Goal: Book appointment/travel/reservation

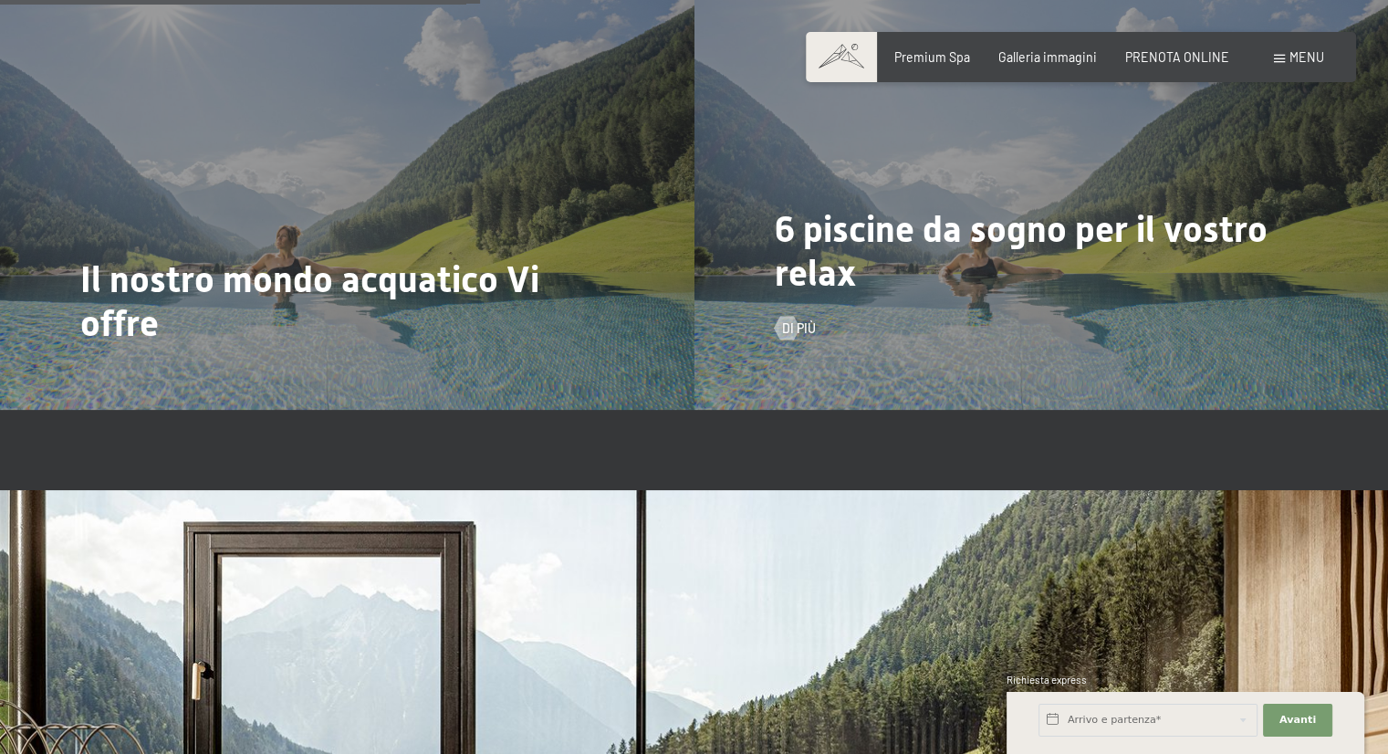
scroll to position [16, 0]
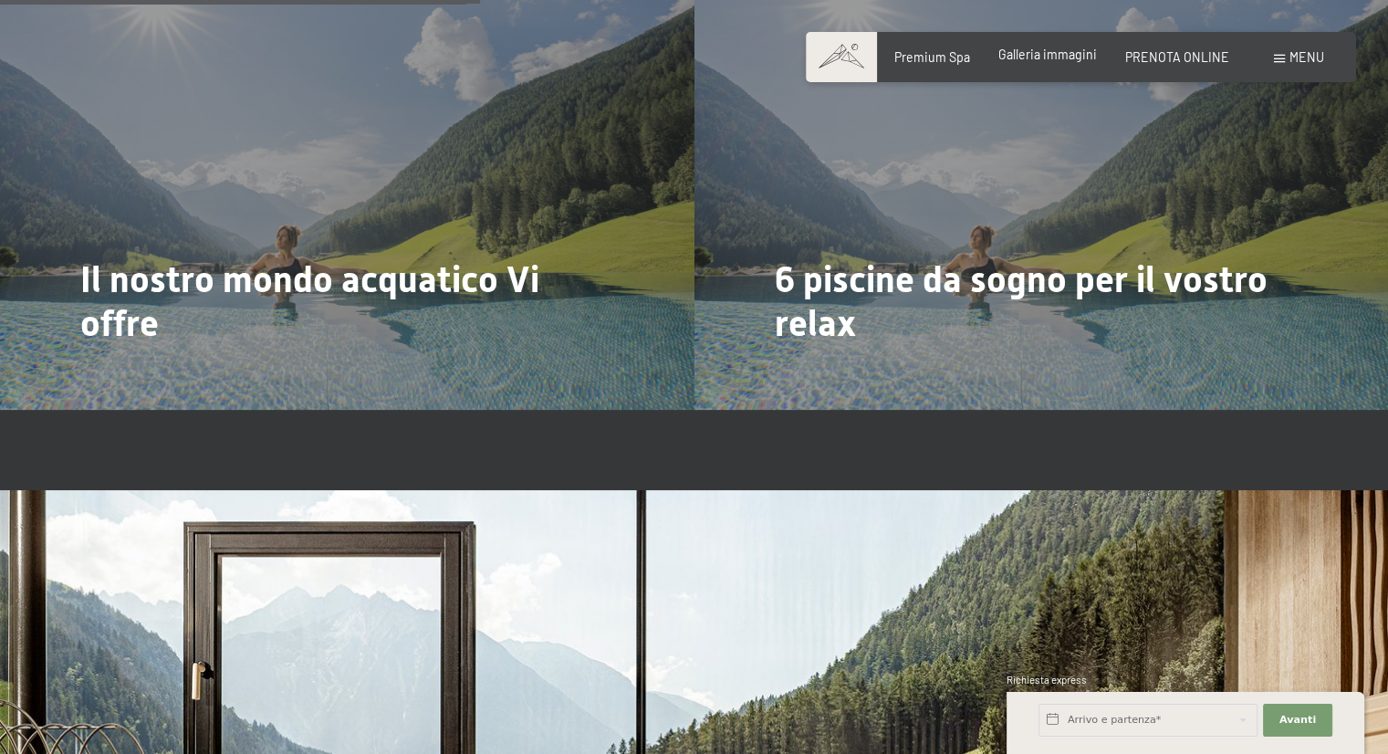
click at [1037, 56] on span "Galleria immagini" at bounding box center [1047, 55] width 99 height 16
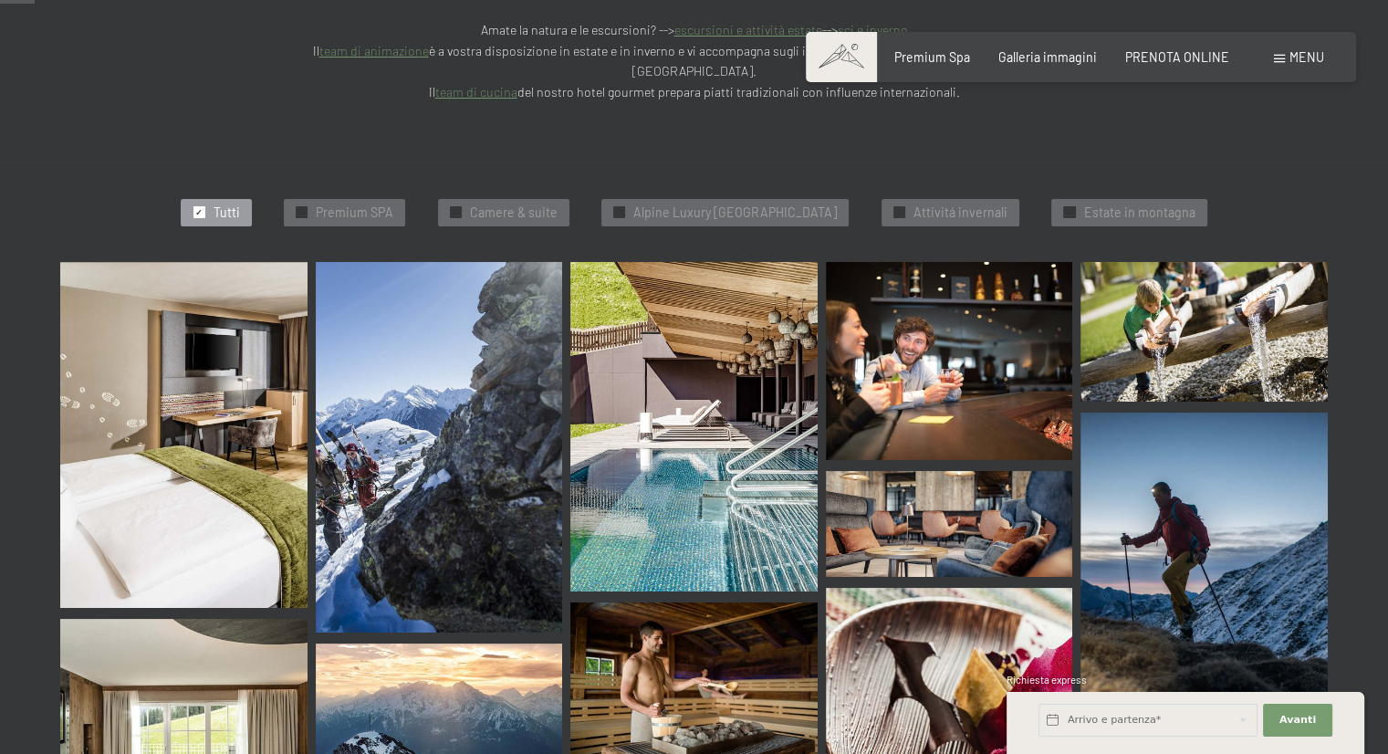
scroll to position [496, 0]
click at [475, 203] on span "Camere & suite" at bounding box center [514, 212] width 88 height 18
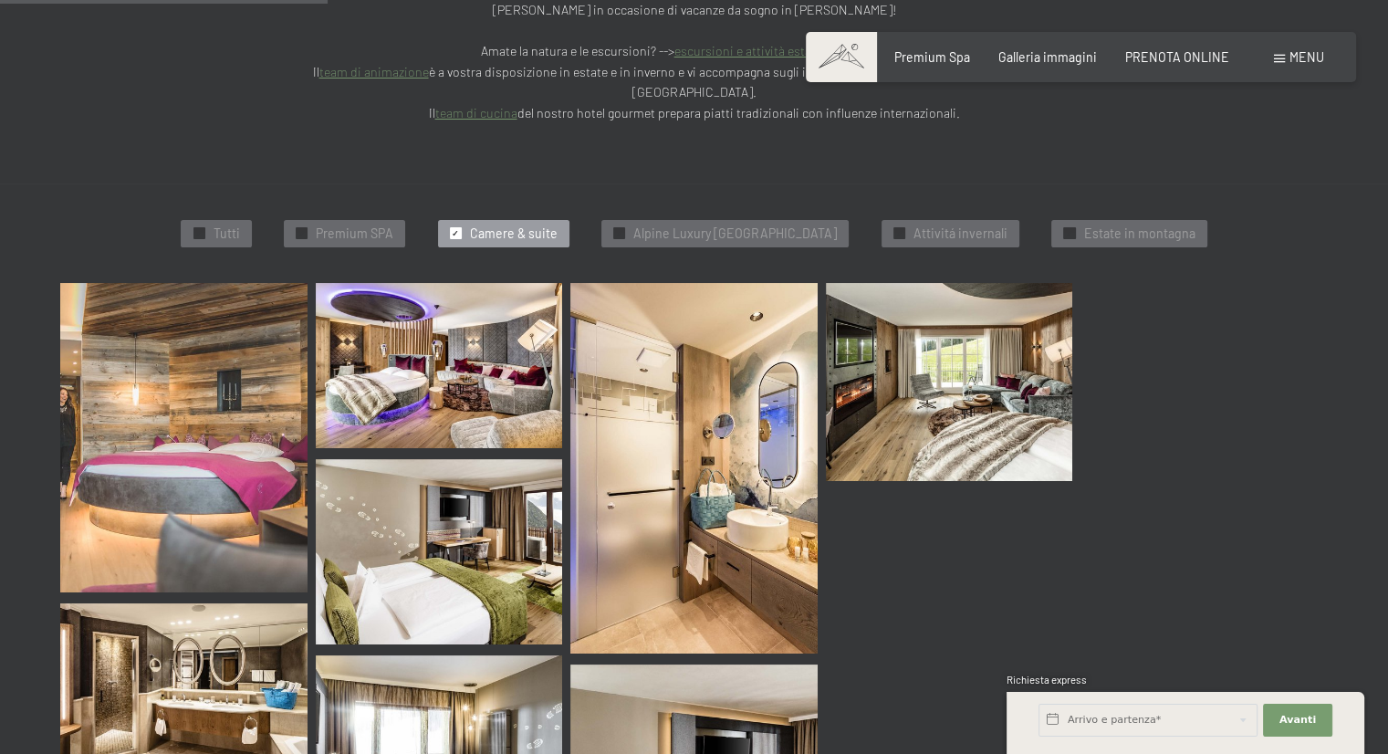
scroll to position [471, 0]
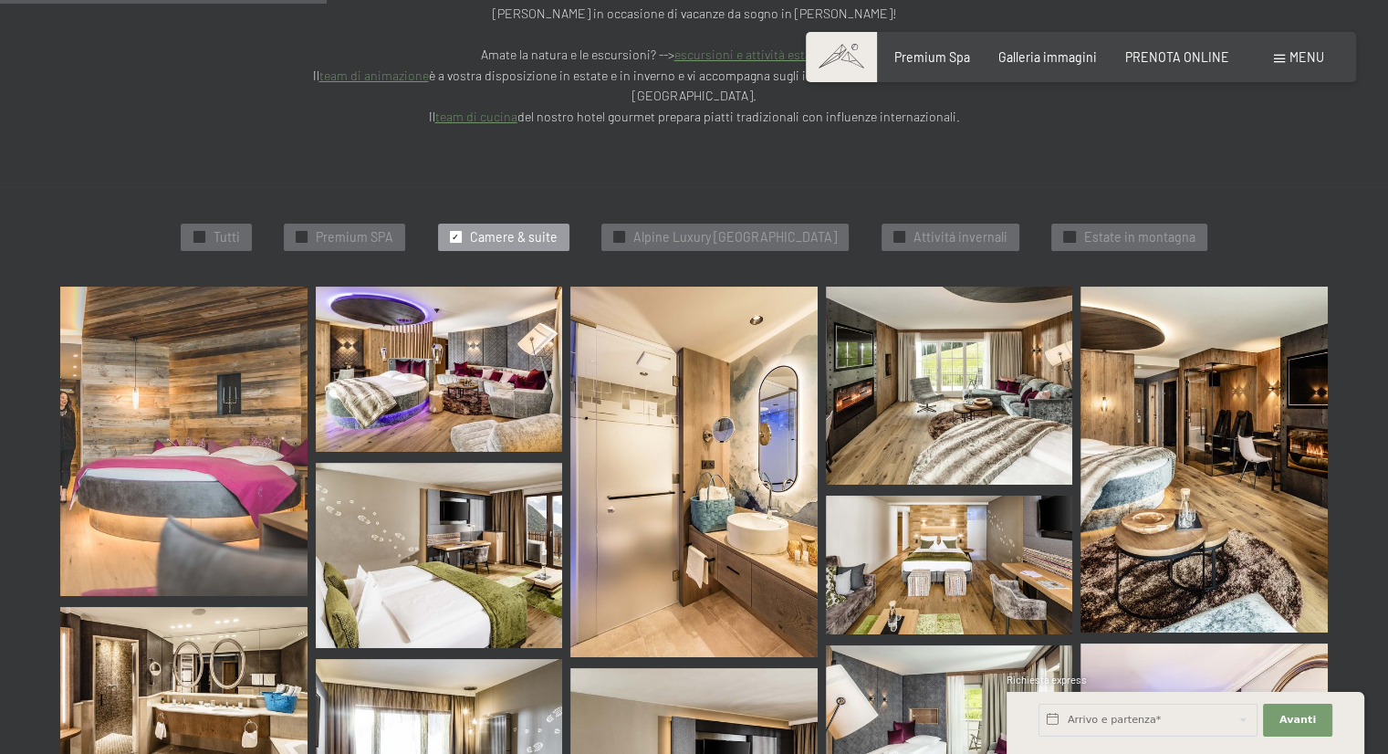
click at [493, 228] on span "Camere & suite" at bounding box center [514, 237] width 88 height 18
click at [320, 228] on span "Premium SPA" at bounding box center [355, 237] width 78 height 18
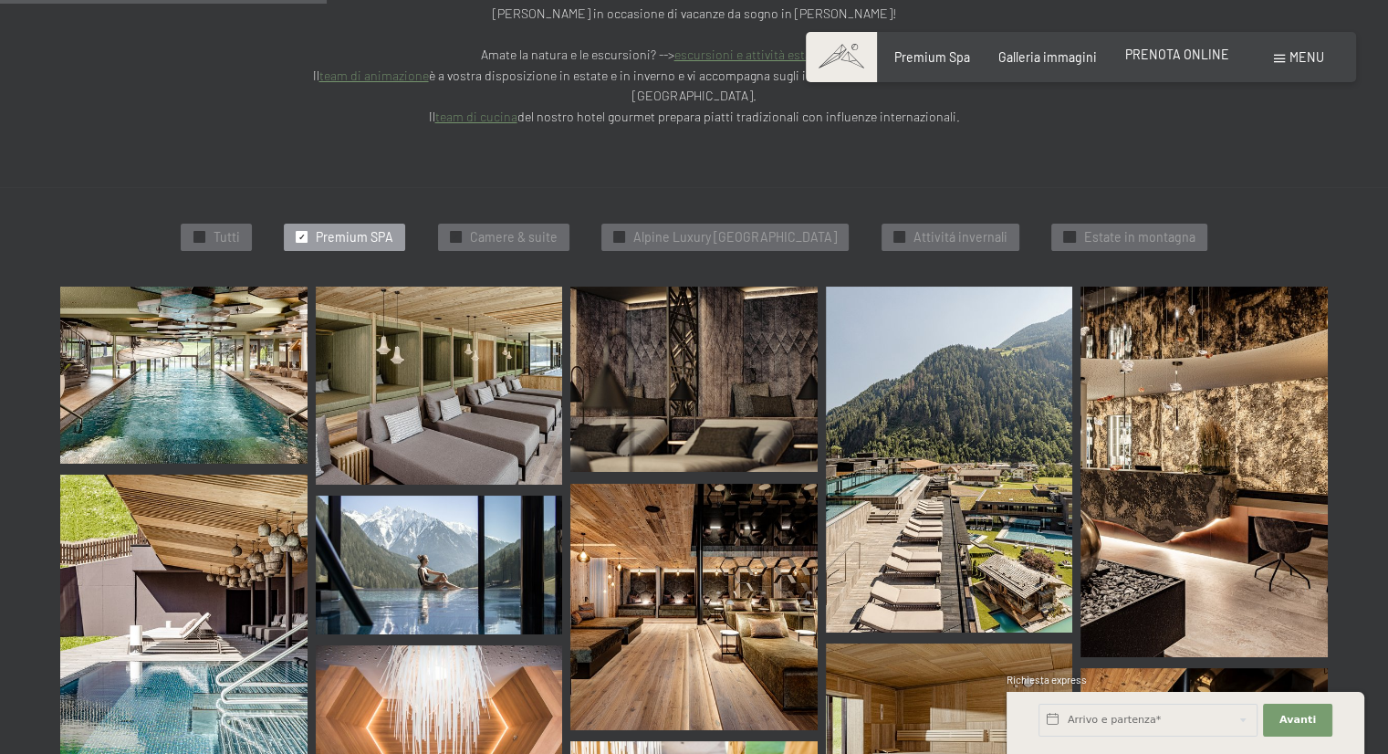
click at [1197, 59] on span "PRENOTA ONLINE" at bounding box center [1177, 55] width 104 height 16
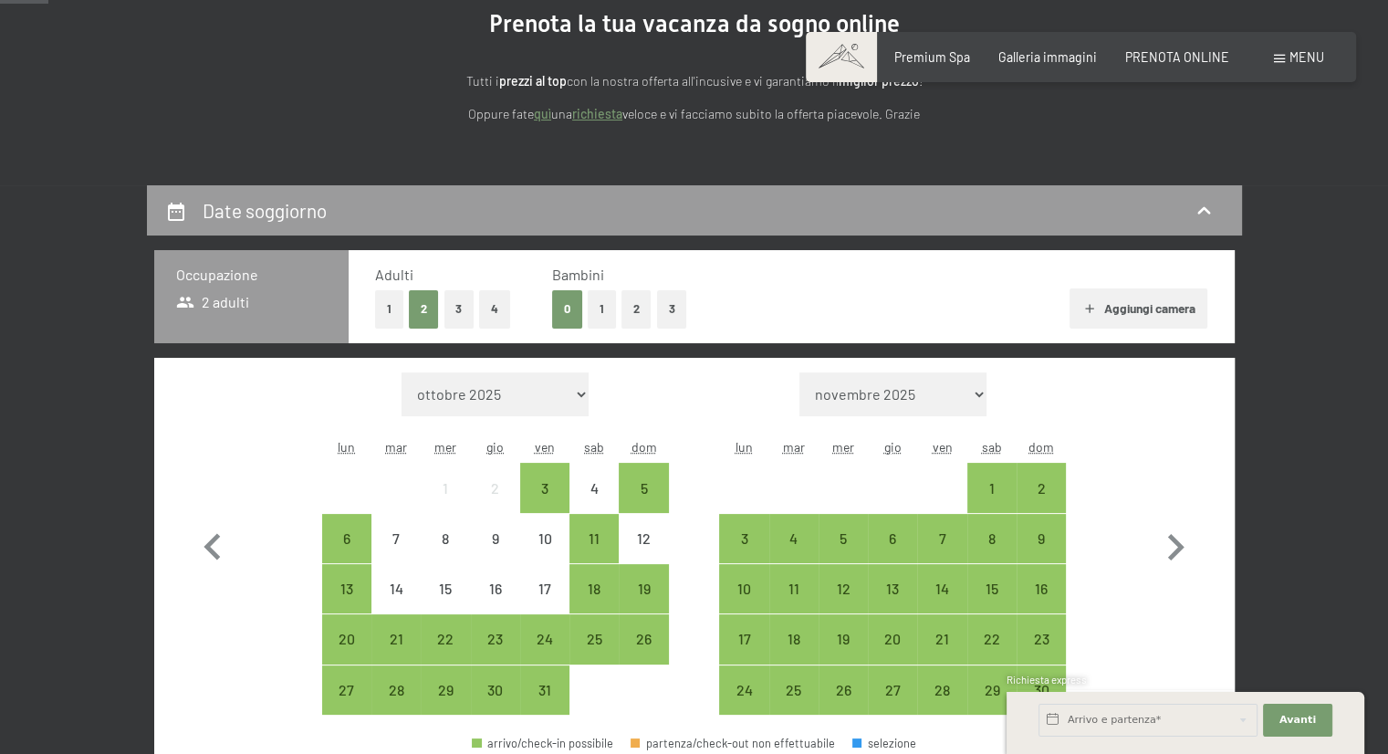
scroll to position [212, 0]
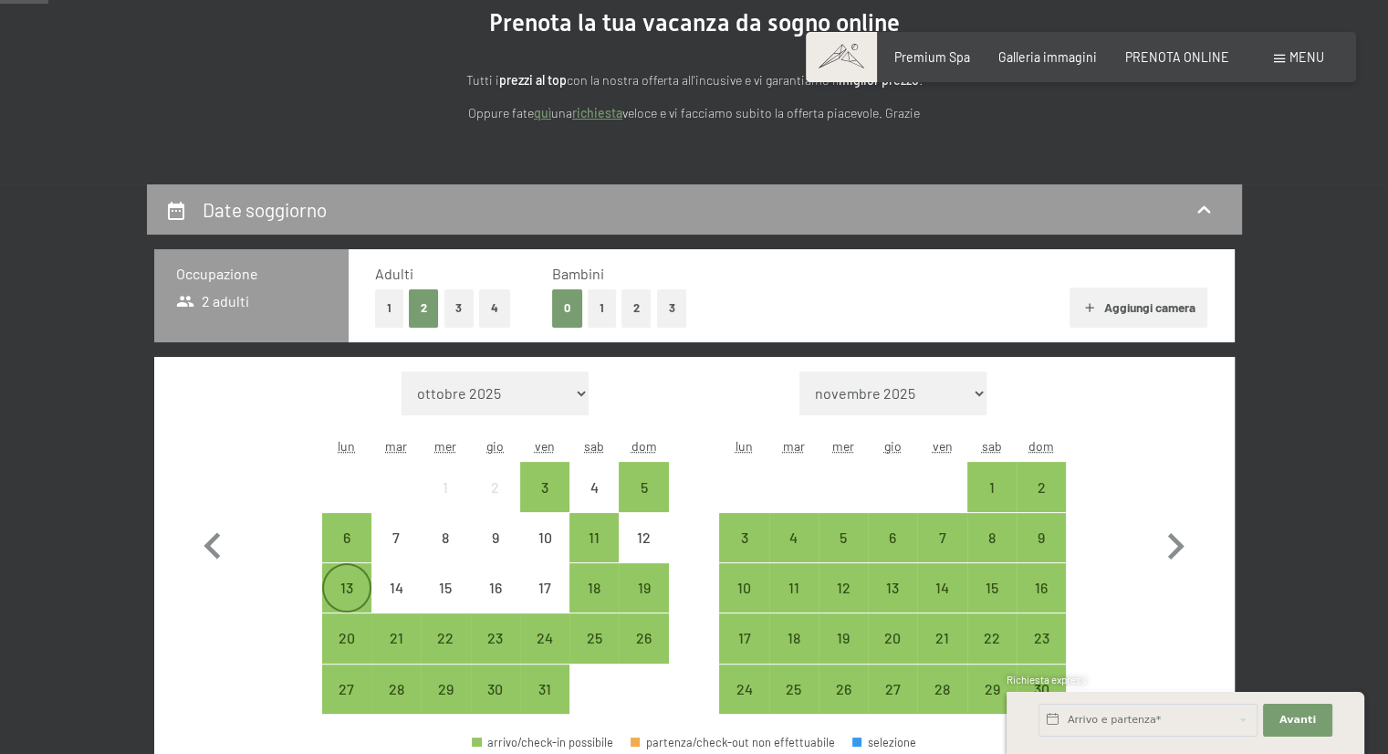
click at [354, 603] on div "13" at bounding box center [347, 603] width 46 height 46
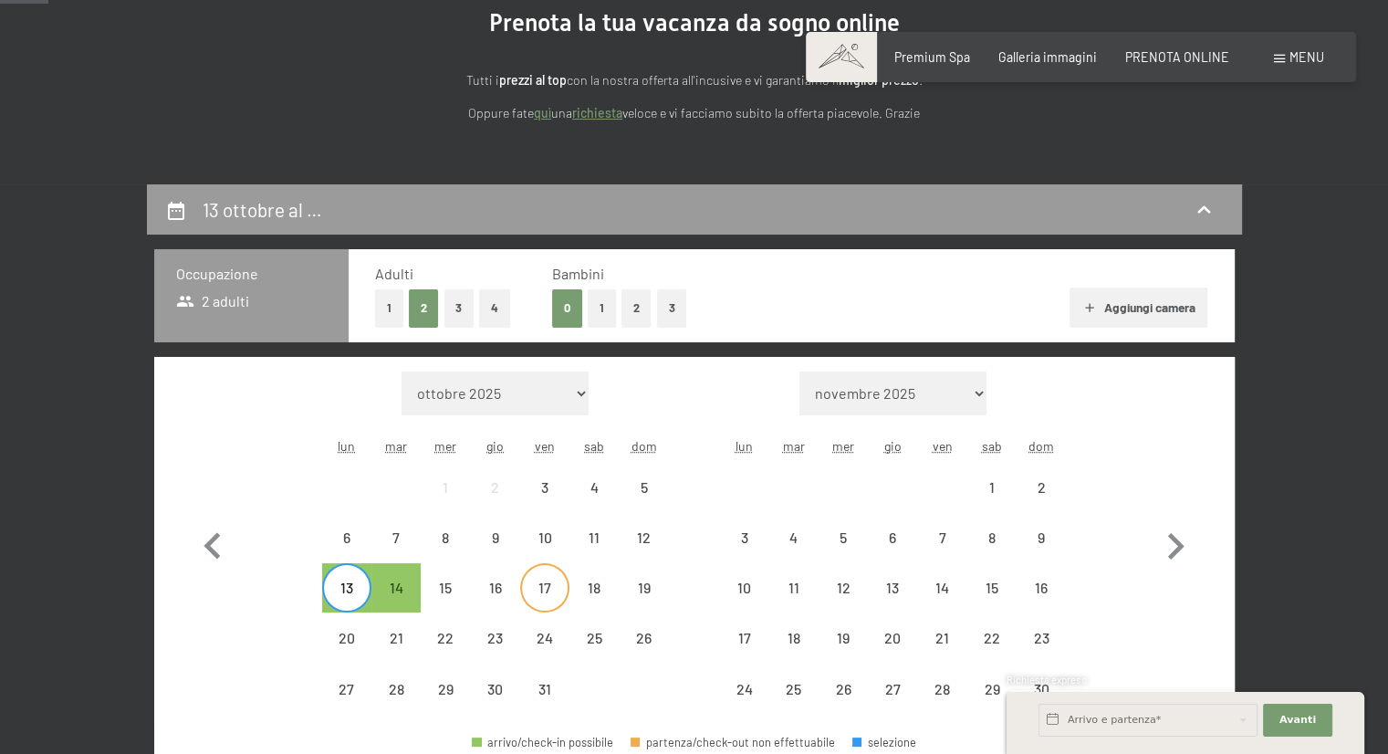
click at [537, 590] on div "17" at bounding box center [545, 603] width 46 height 46
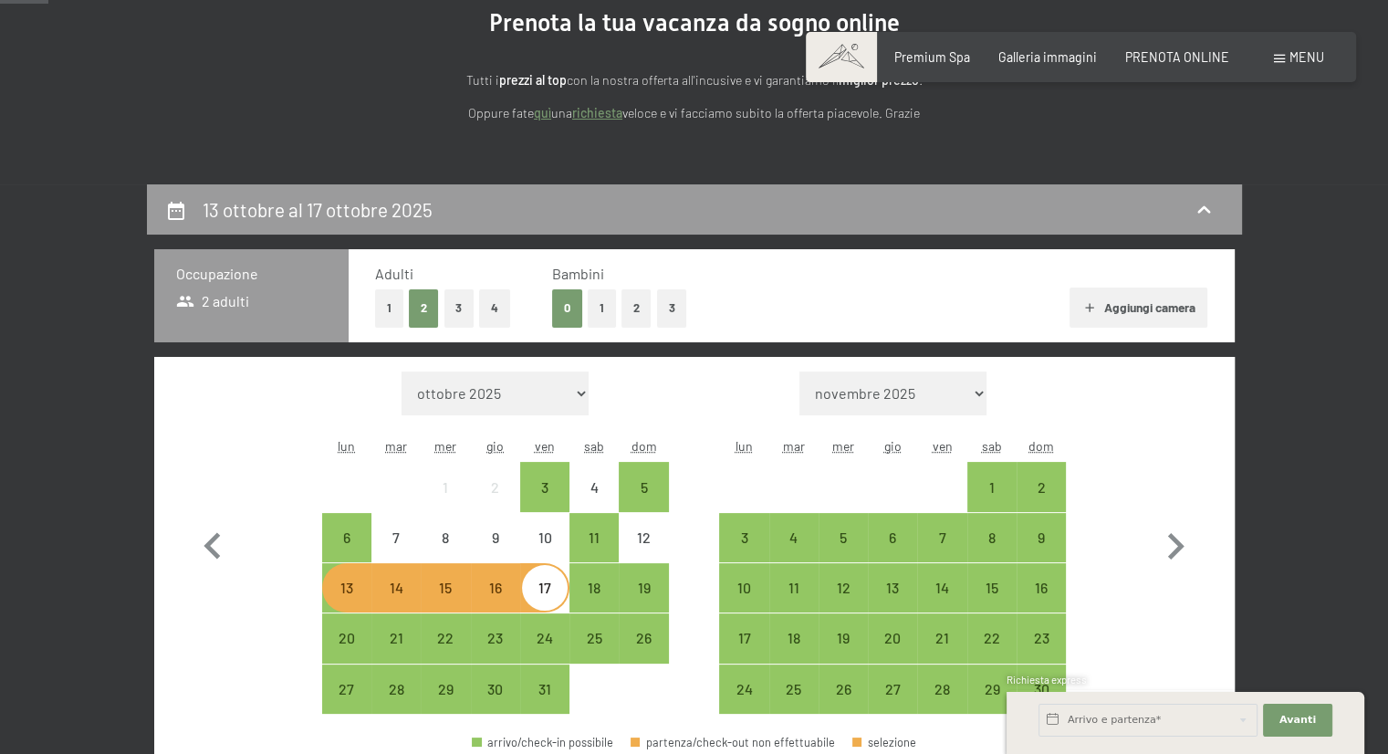
click at [1275, 472] on div "13 ottobre al 17 ottobre 2025 Occupazione 2 adulti Adulti 1 2 3 4 Bambini 0 1 2…" at bounding box center [694, 754] width 1217 height 1141
